Goal: Check status: Check status

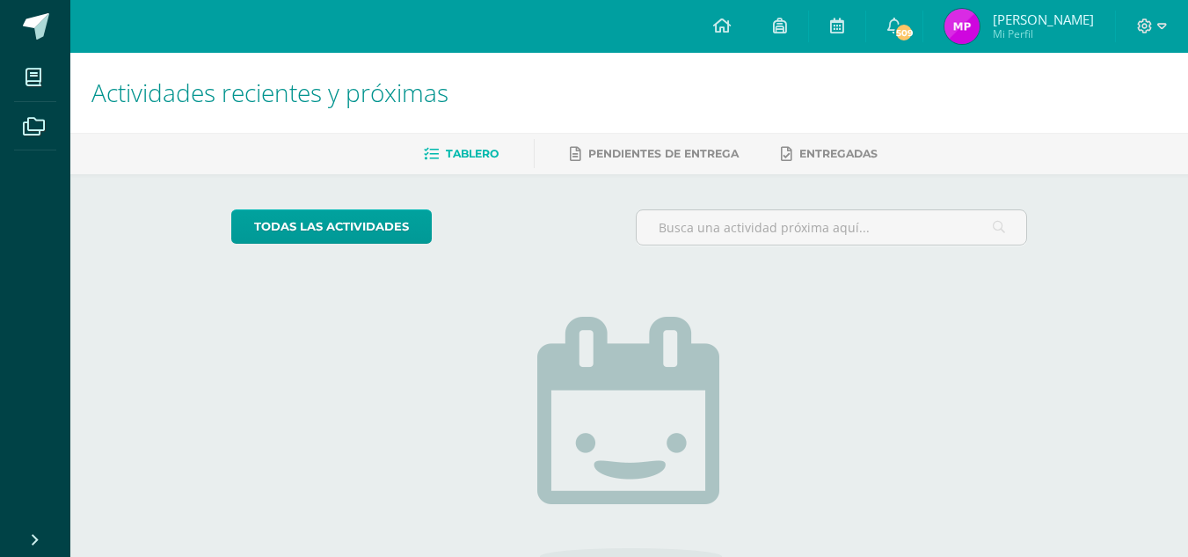
click at [981, 47] on link "María Rosario Mi Perfil" at bounding box center [1019, 26] width 192 height 53
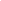
click at [0, 0] on html at bounding box center [0, 0] width 0 height 0
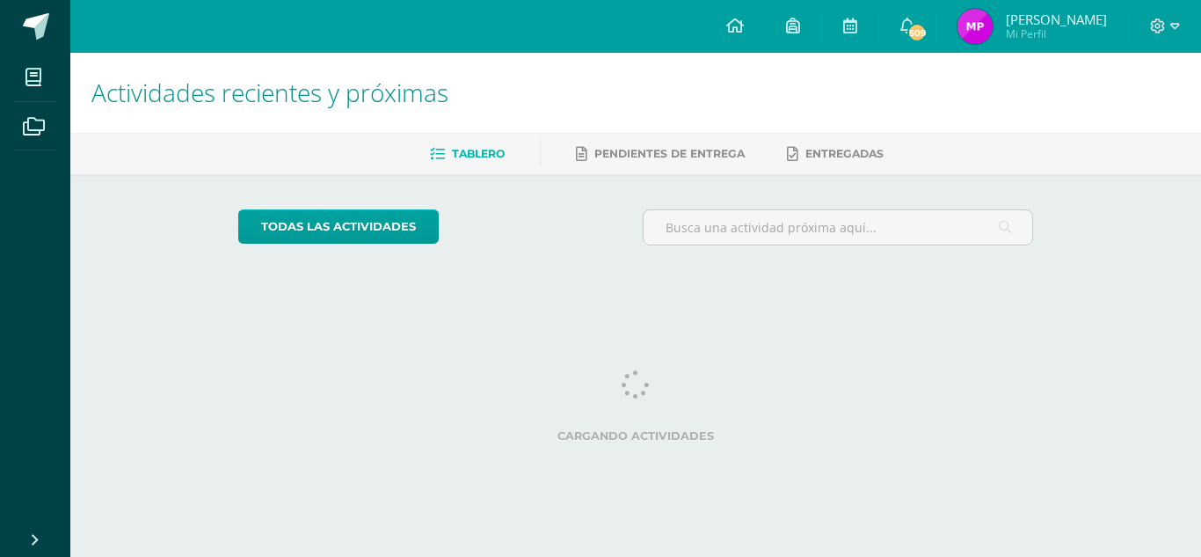
click at [993, 36] on img at bounding box center [974, 26] width 35 height 35
click at [986, 32] on img at bounding box center [974, 26] width 35 height 35
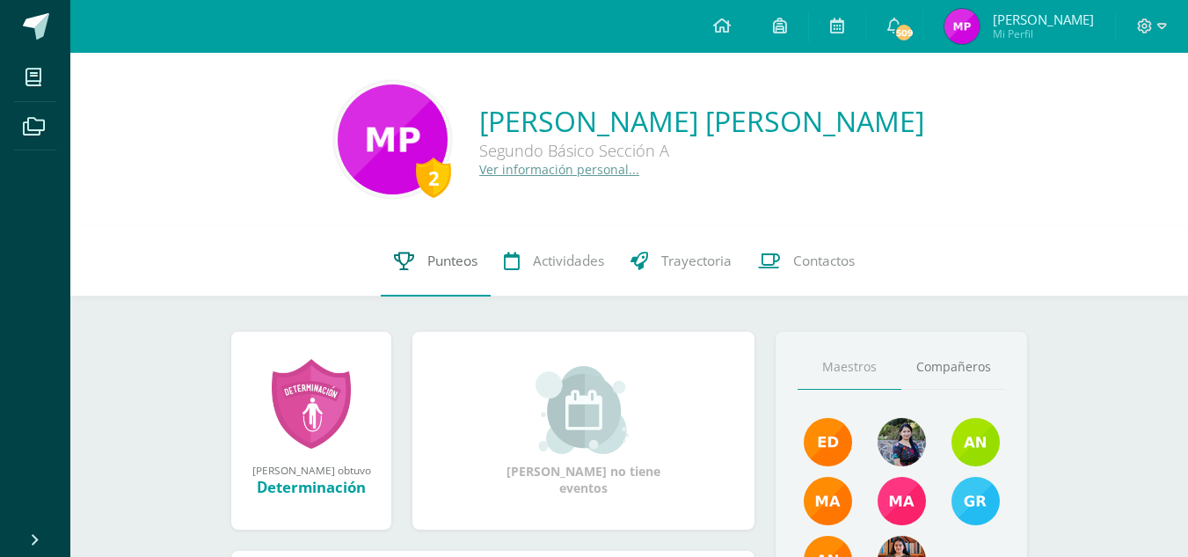
click at [445, 269] on span "Punteos" at bounding box center [452, 260] width 50 height 18
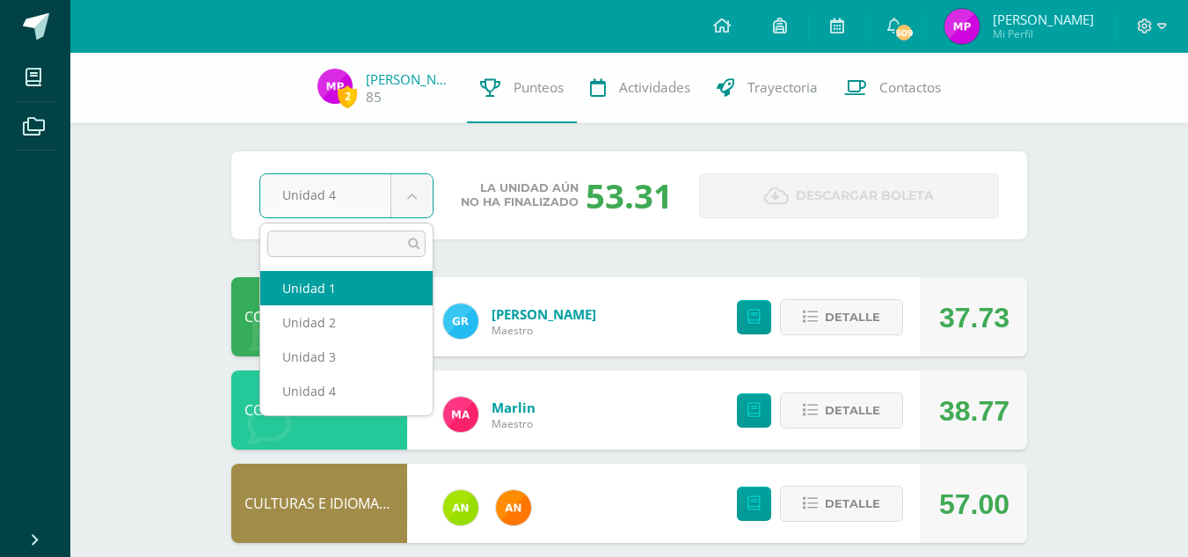
select select "Unidad 1"
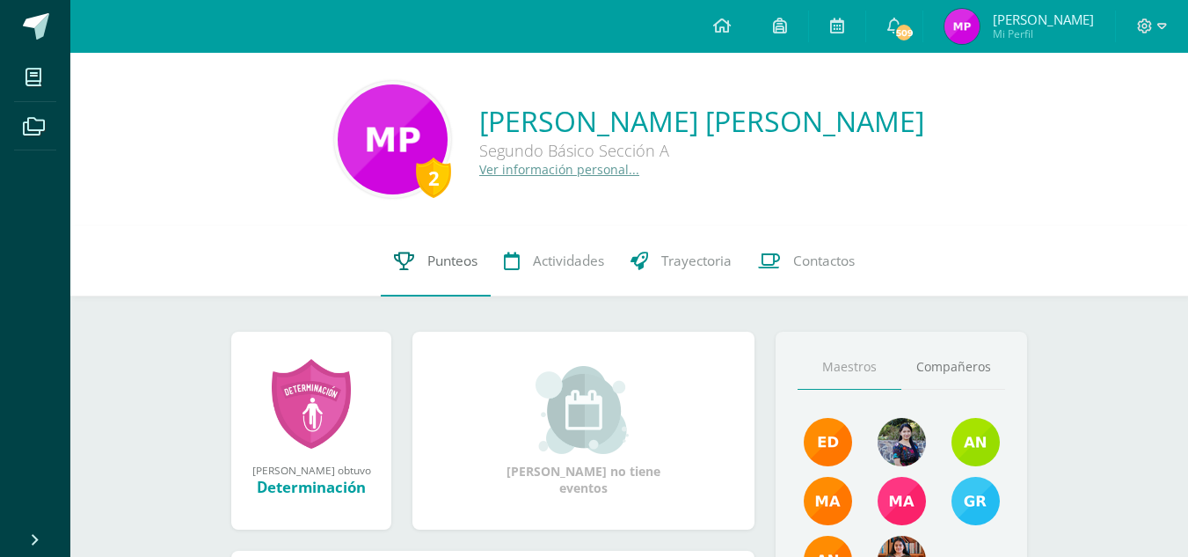
click at [429, 273] on link "Punteos" at bounding box center [436, 261] width 110 height 70
